Goal: Transaction & Acquisition: Obtain resource

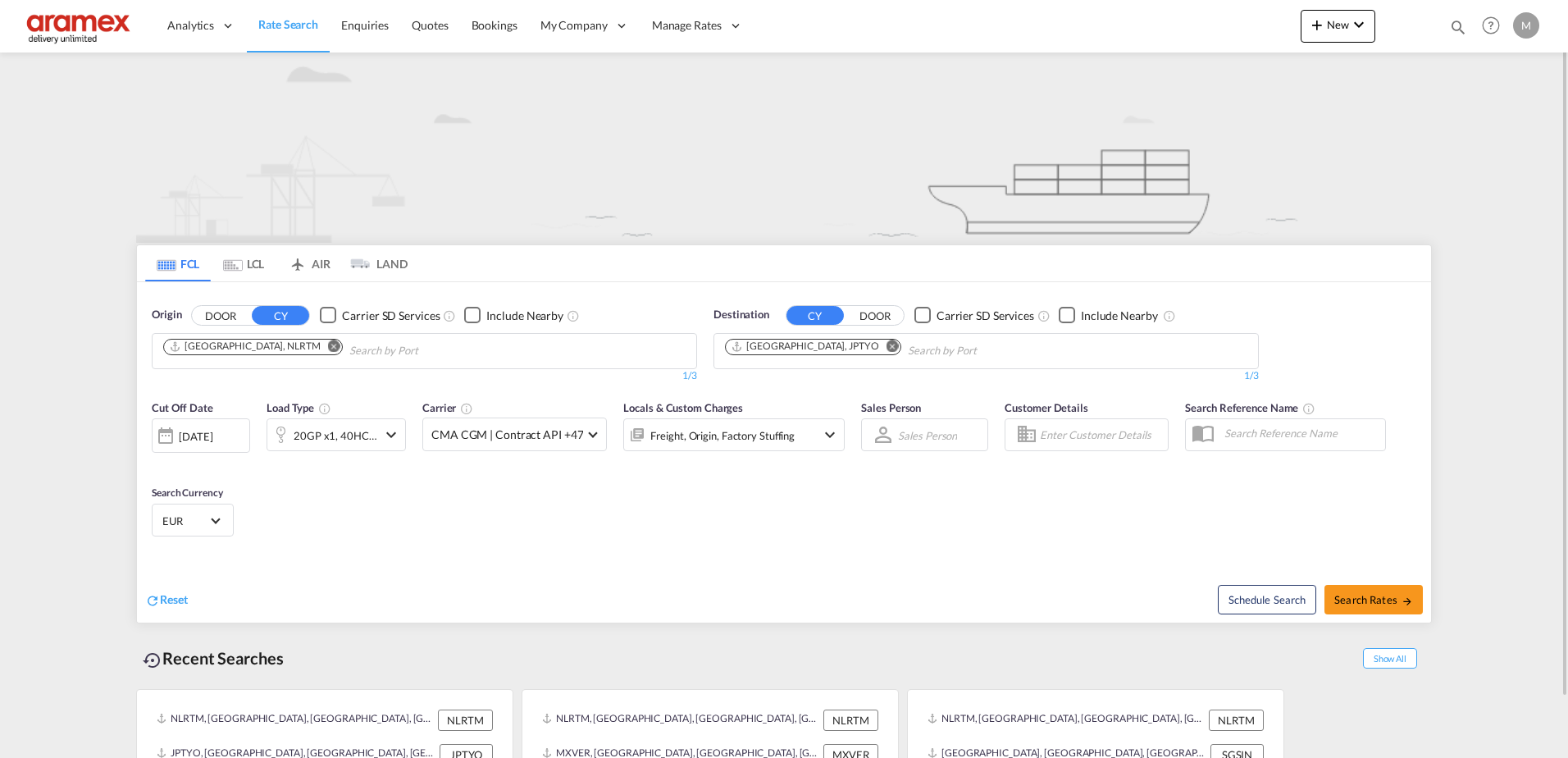
click at [886, 345] on md-icon "Remove" at bounding box center [892, 346] width 13 height 13
paste input "[US_STATE]"
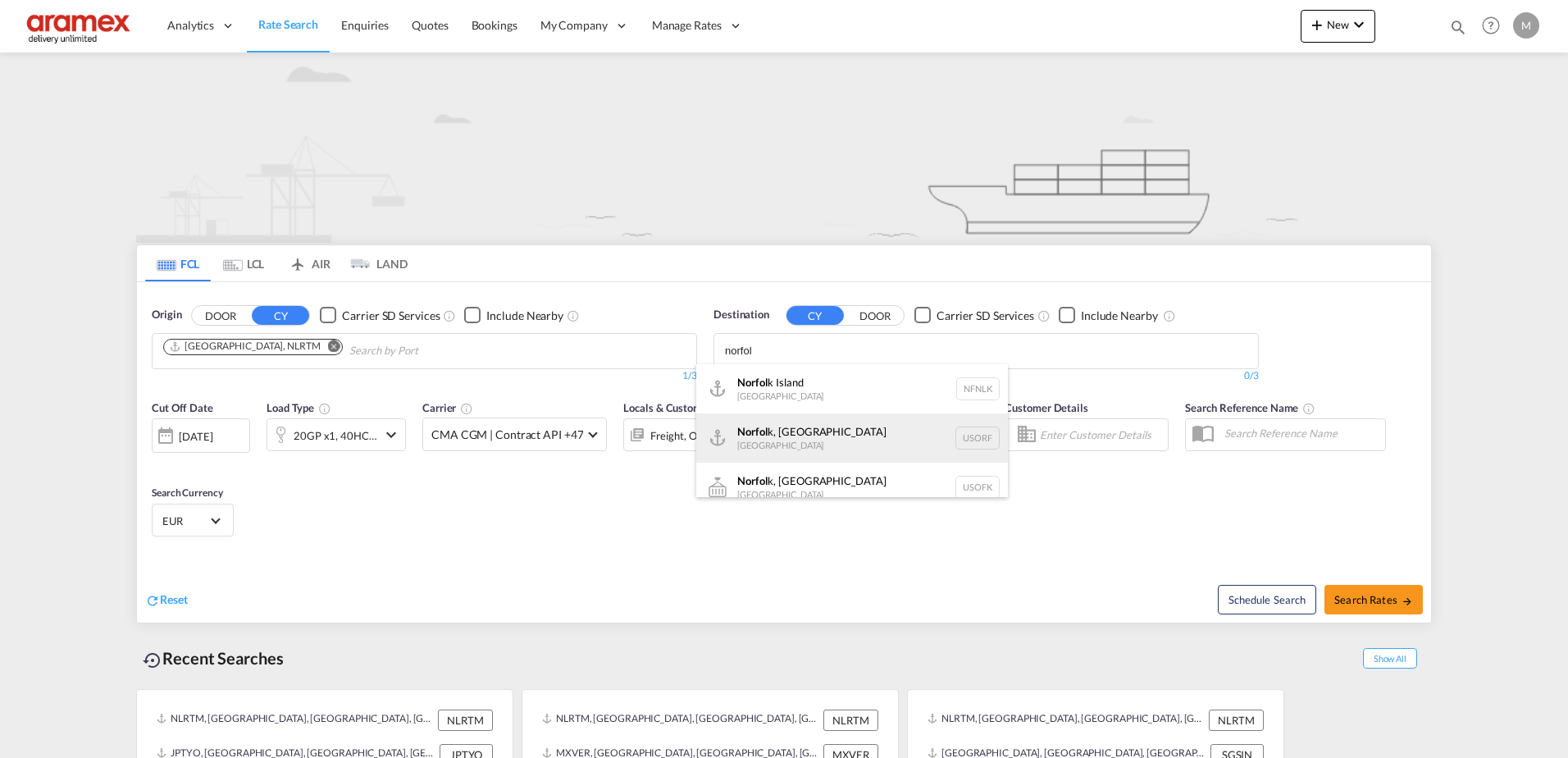
type input "norfol"
click at [852, 441] on div "Norfol k, [GEOGRAPHIC_DATA] [GEOGRAPHIC_DATA] [GEOGRAPHIC_DATA]" at bounding box center [852, 438] width 311 height 49
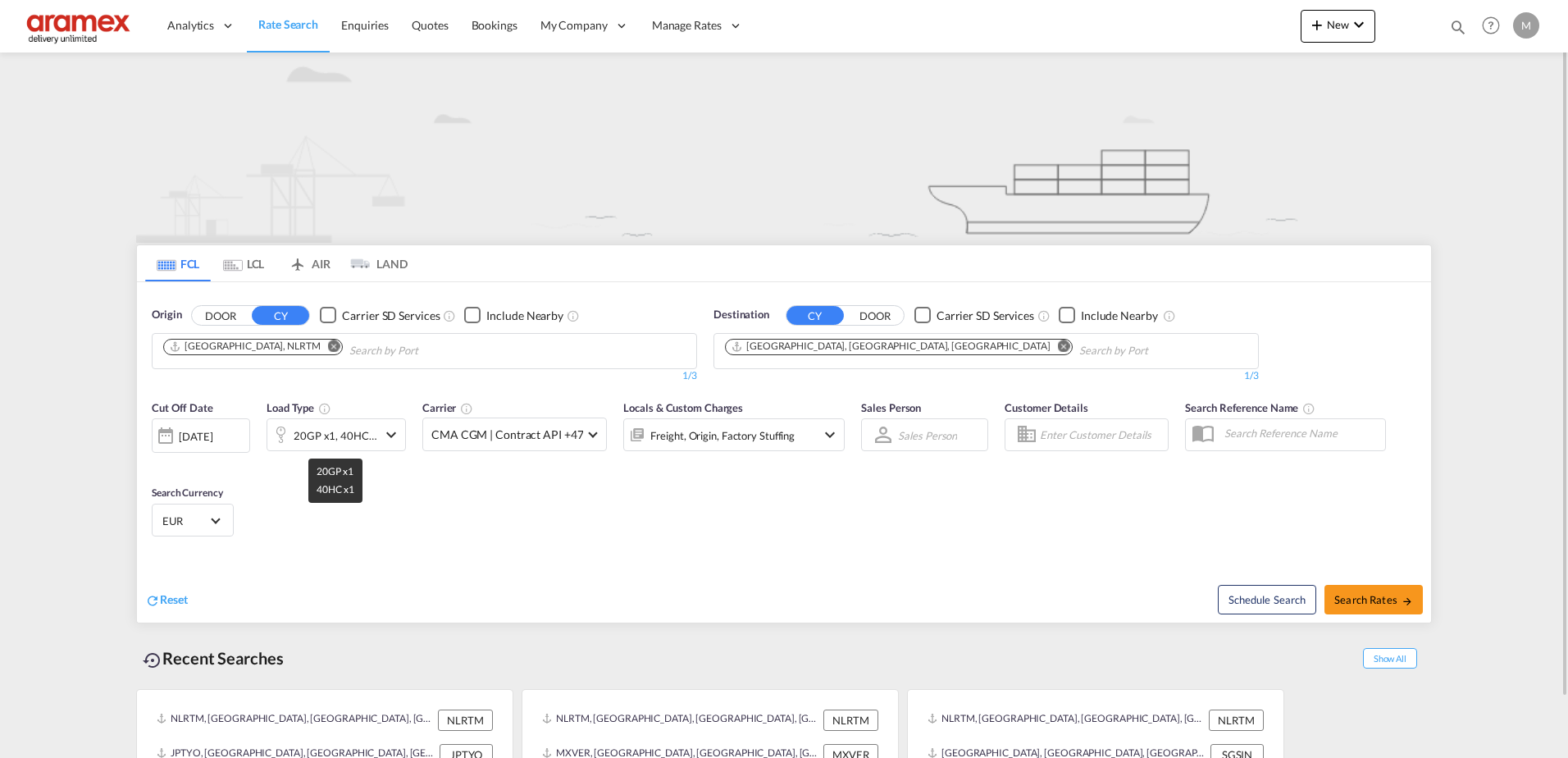
click at [351, 435] on div "20GP x1, 40HC x1" at bounding box center [335, 435] width 83 height 23
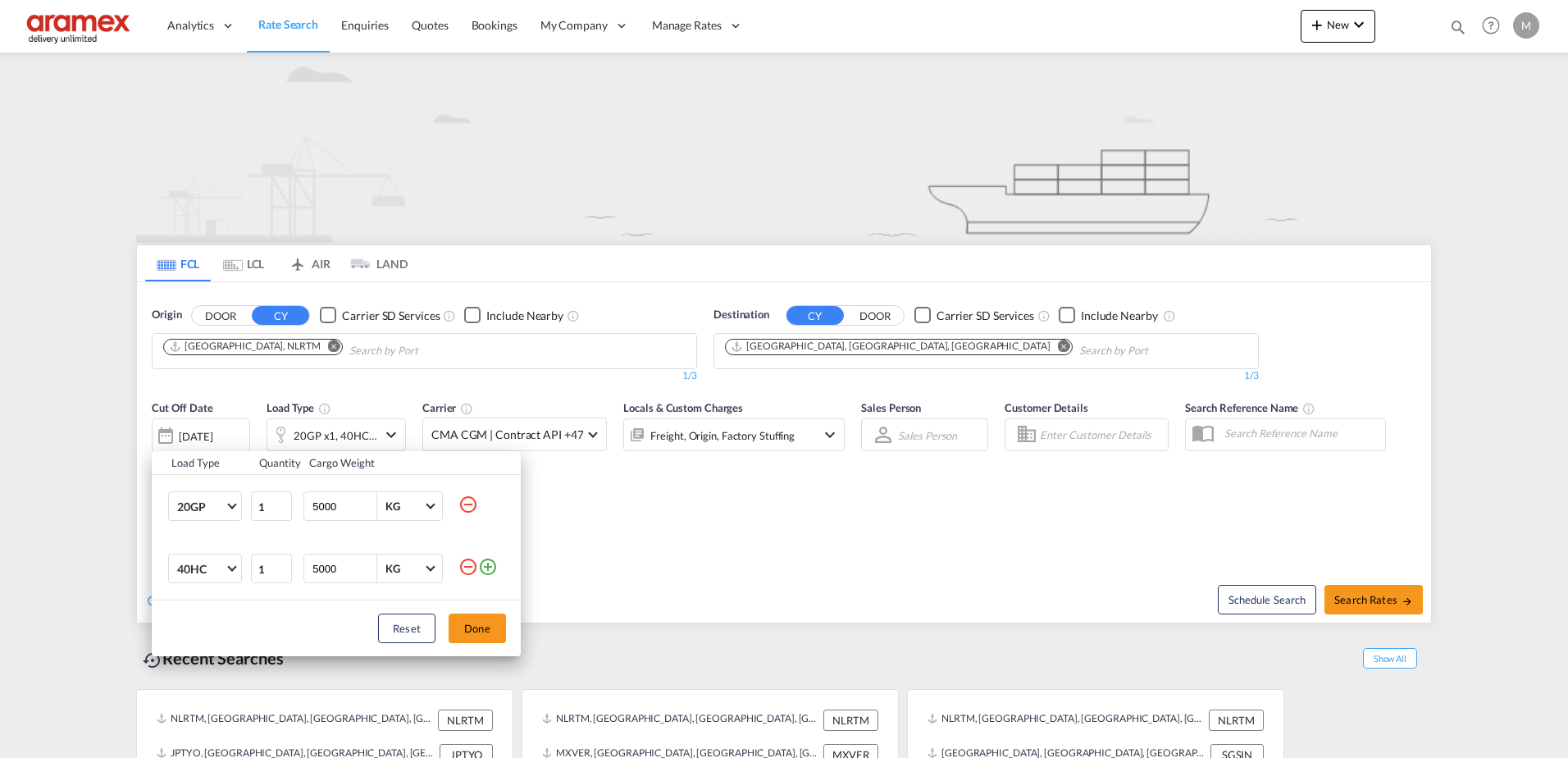
click at [466, 504] on md-icon "icon-minus-circle-outline" at bounding box center [468, 504] width 20 height 20
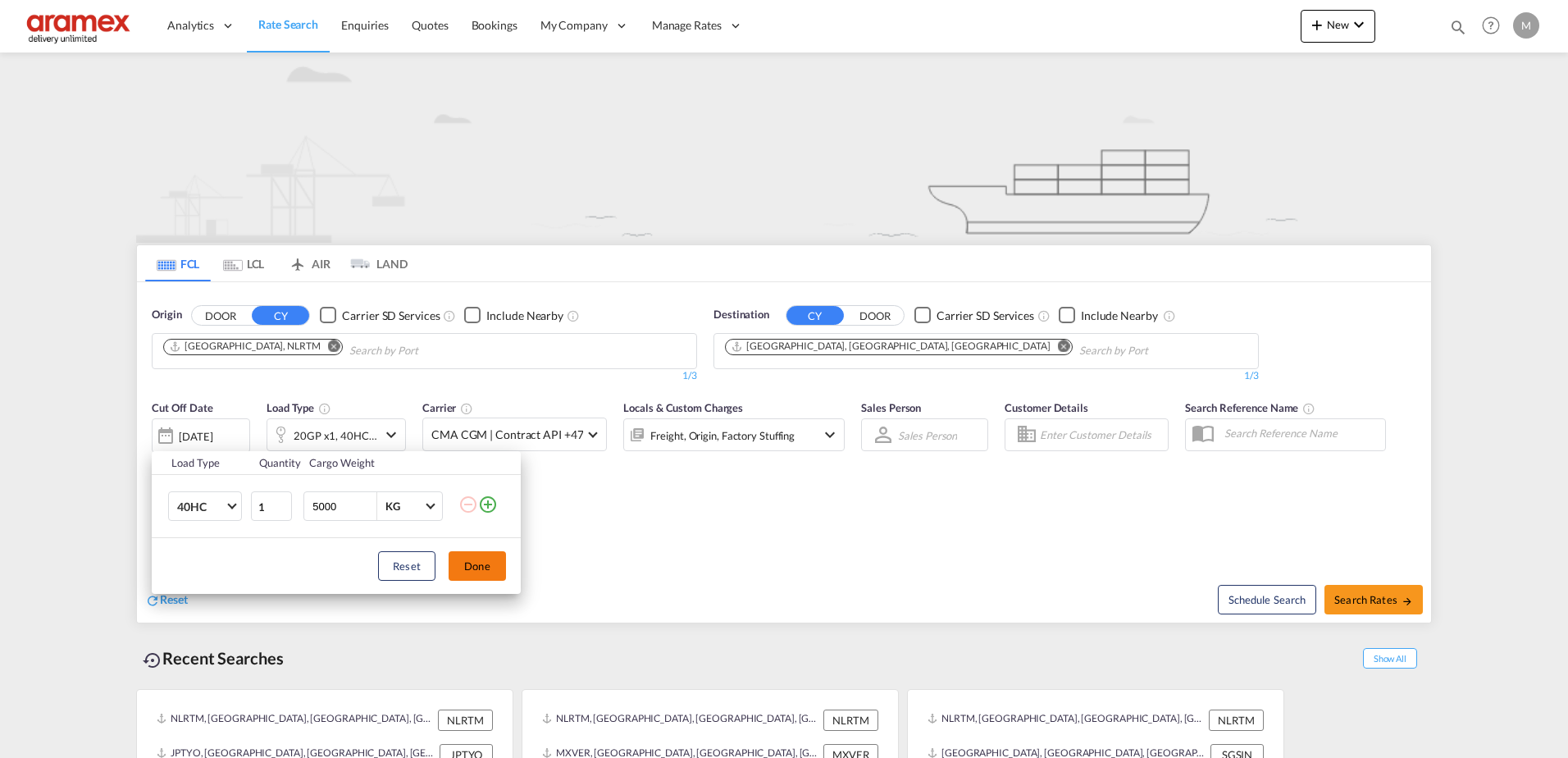
click at [484, 564] on button "Done" at bounding box center [477, 566] width 58 height 29
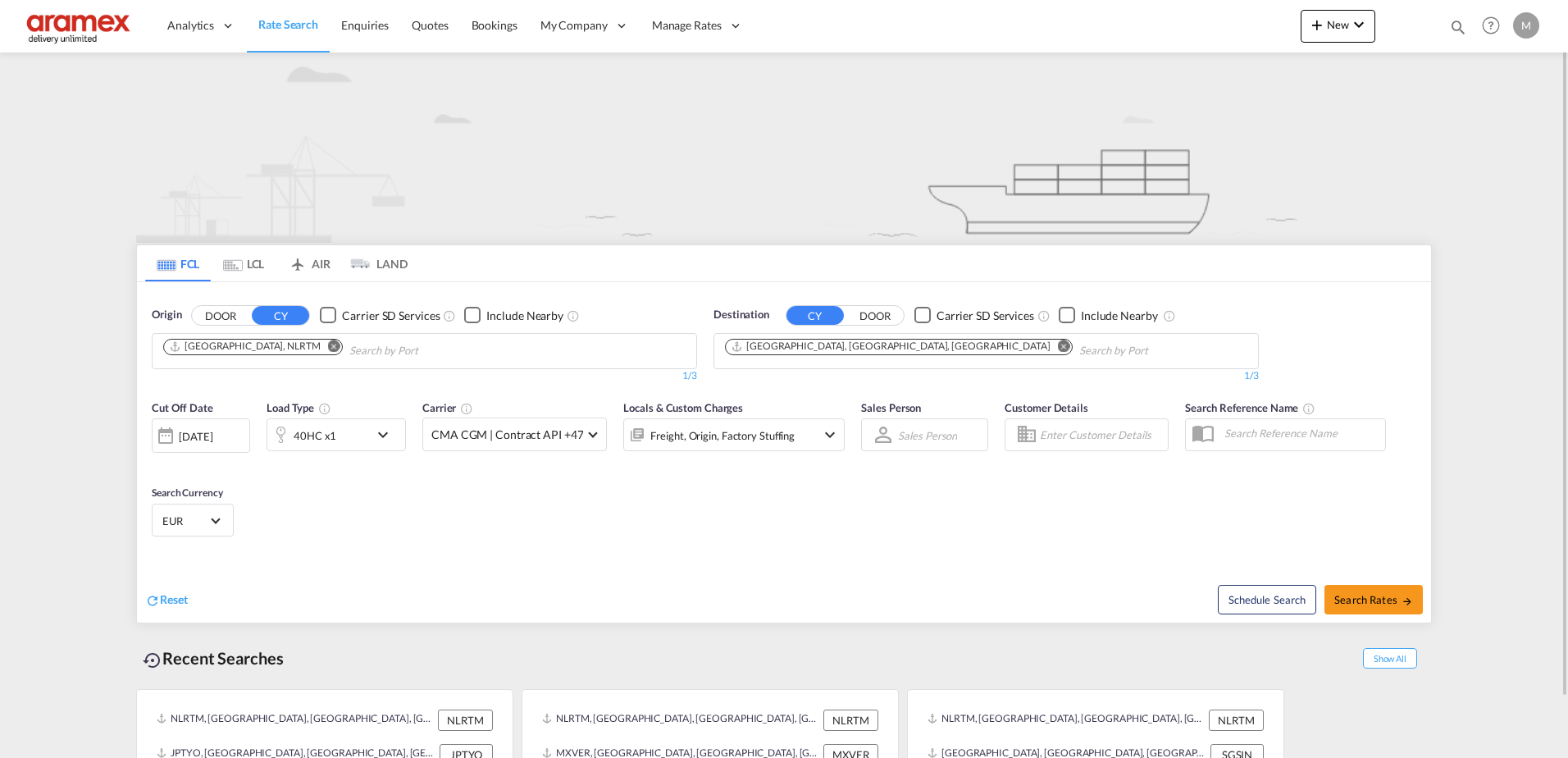
click at [938, 554] on div "Reset Schedule Search Search Rates" at bounding box center [784, 587] width 1294 height 71
click at [1398, 603] on span "Search Rates" at bounding box center [1374, 598] width 78 height 13
type input "NLRTM to USORF / [DATE]"
